Goal: Information Seeking & Learning: Learn about a topic

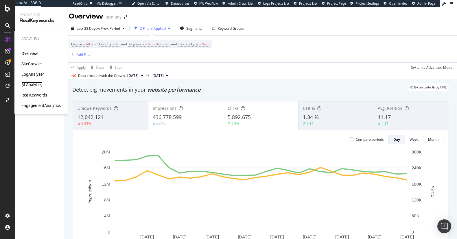
click at [30, 85] on div "AI Analytics" at bounding box center [31, 85] width 21 height 6
